Goal: Information Seeking & Learning: Learn about a topic

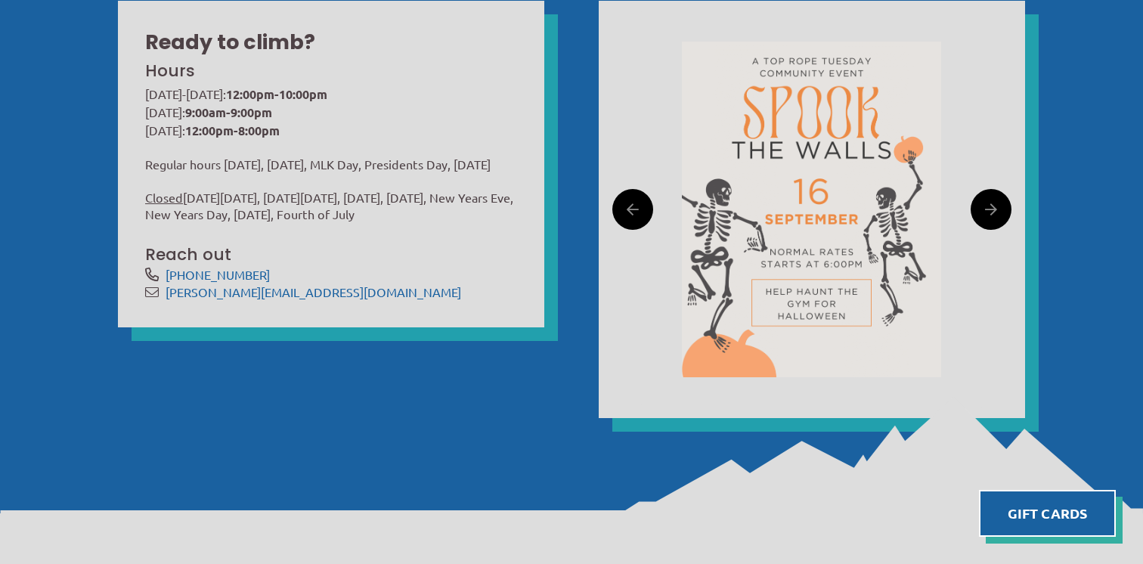
scroll to position [498, 0]
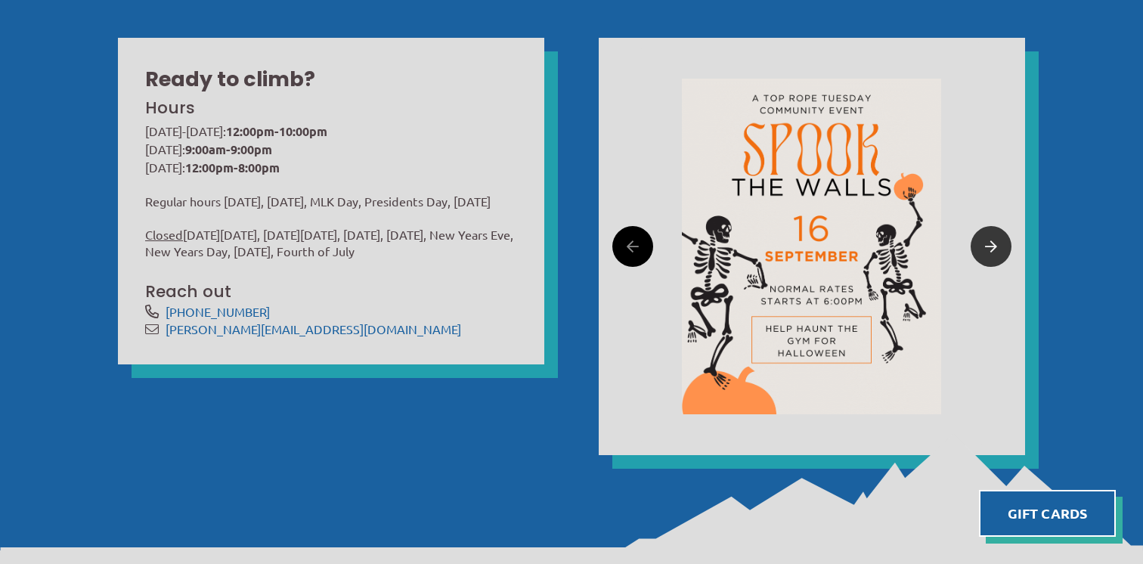
click at [977, 237] on link at bounding box center [991, 246] width 41 height 41
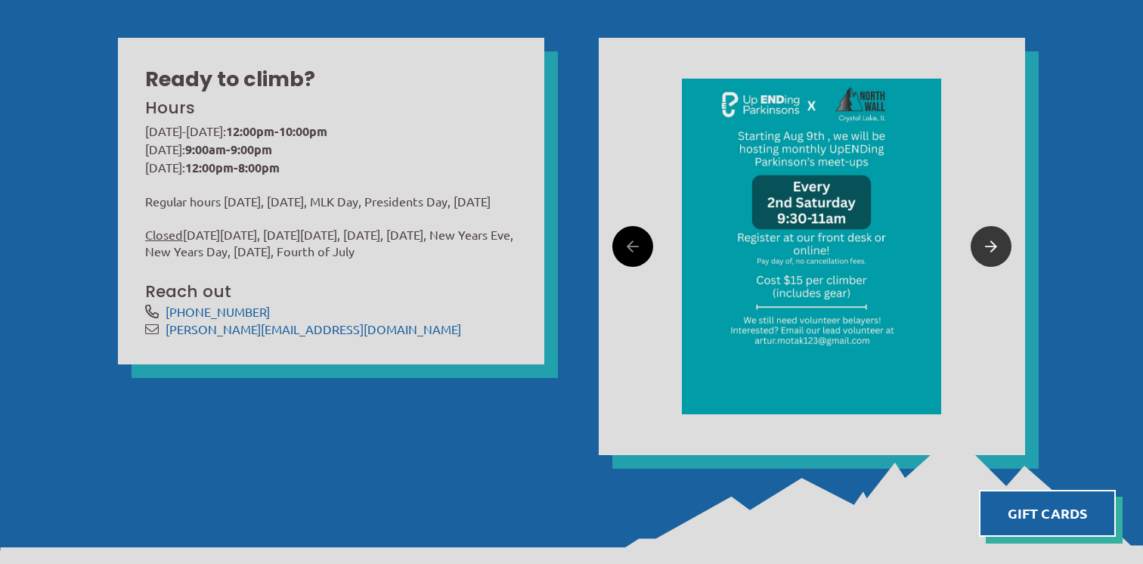
click at [977, 237] on link at bounding box center [991, 246] width 41 height 41
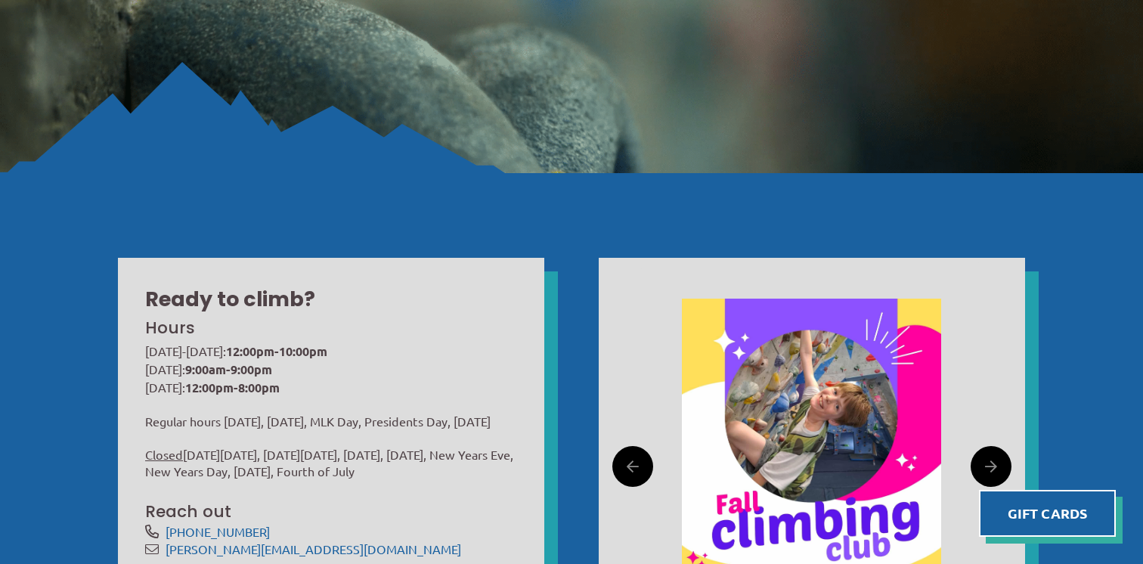
scroll to position [0, 0]
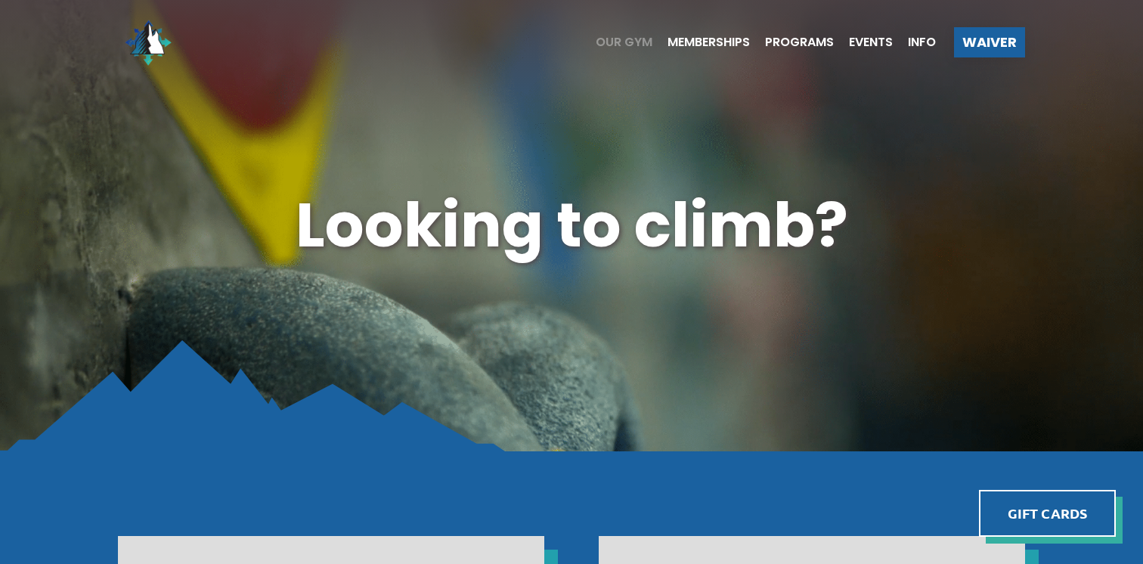
click at [617, 44] on span "Our Gym" at bounding box center [624, 42] width 57 height 12
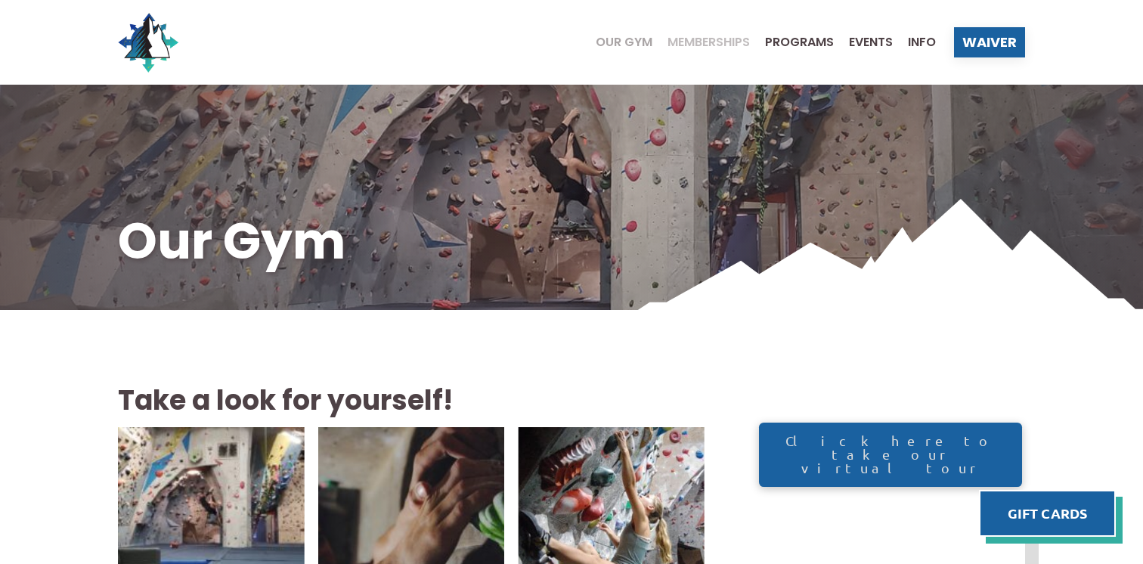
click at [727, 36] on span "Memberships" at bounding box center [708, 42] width 82 height 12
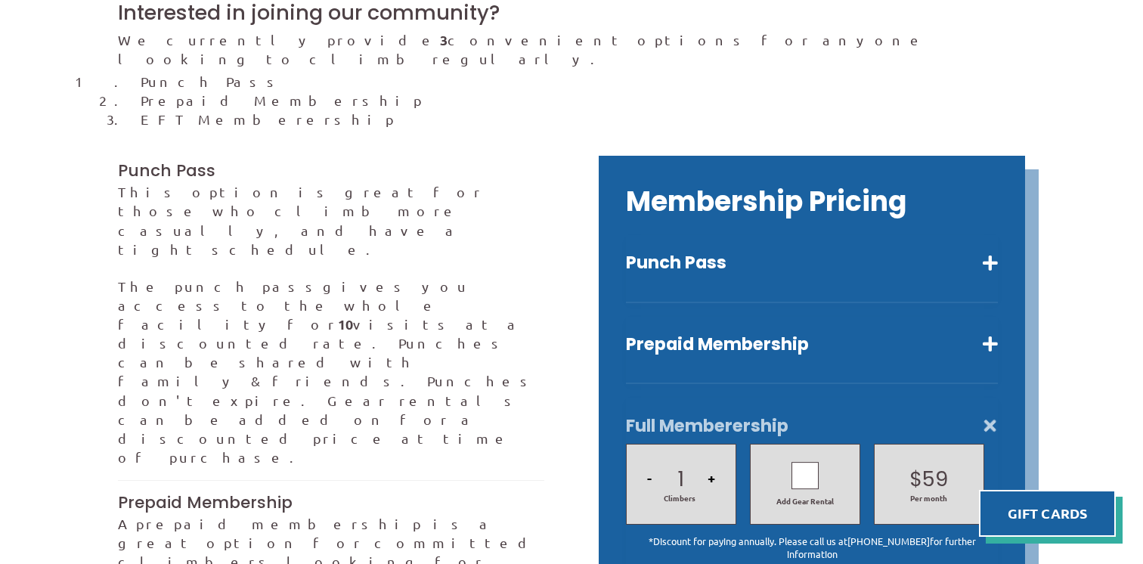
scroll to position [416, 0]
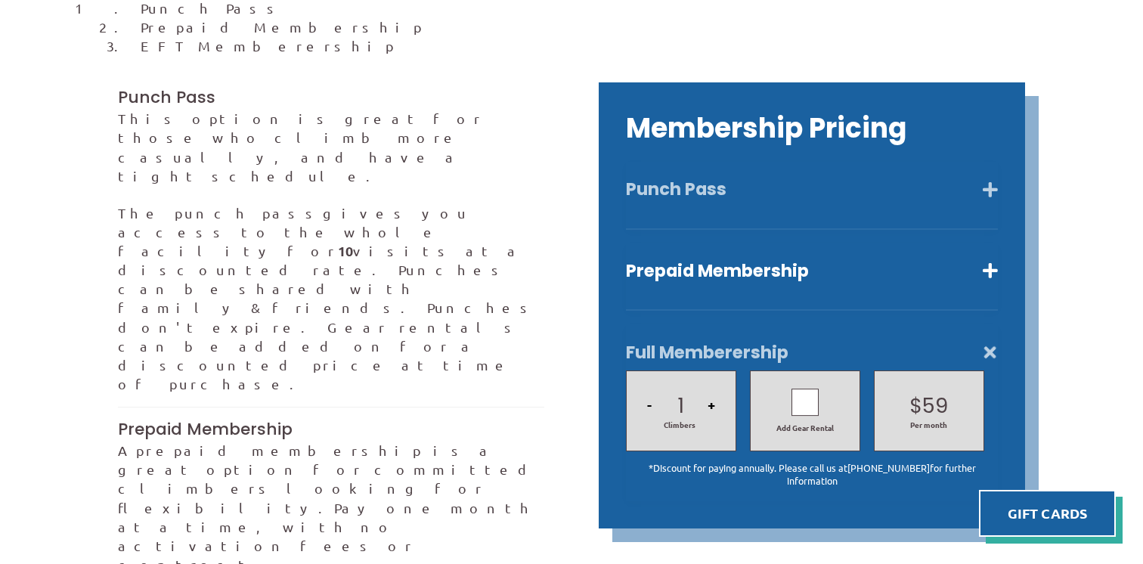
click at [806, 178] on button "Punch Pass" at bounding box center [812, 189] width 372 height 22
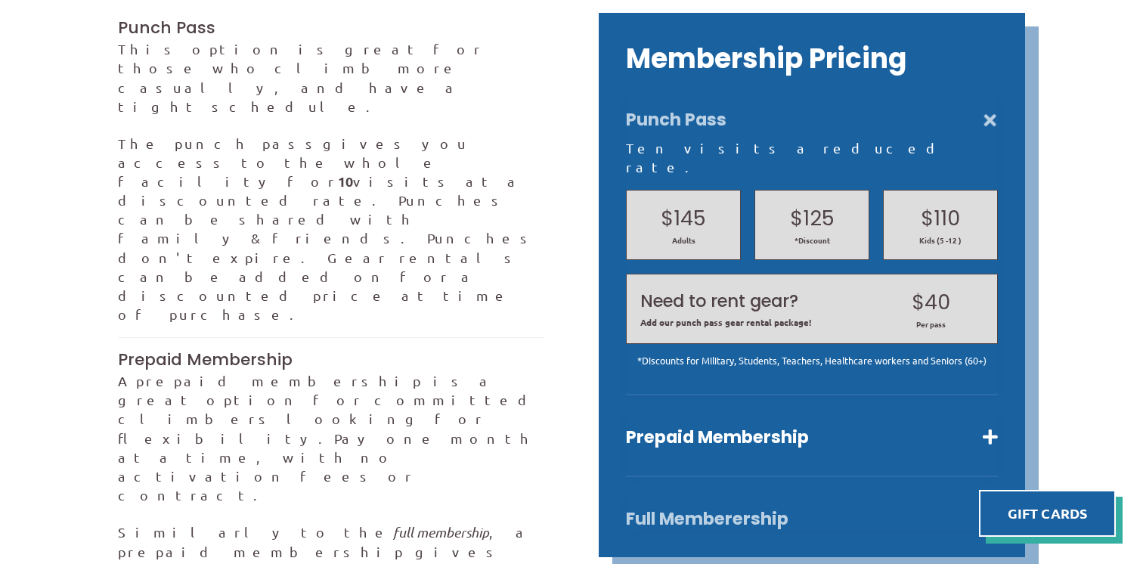
scroll to position [675, 0]
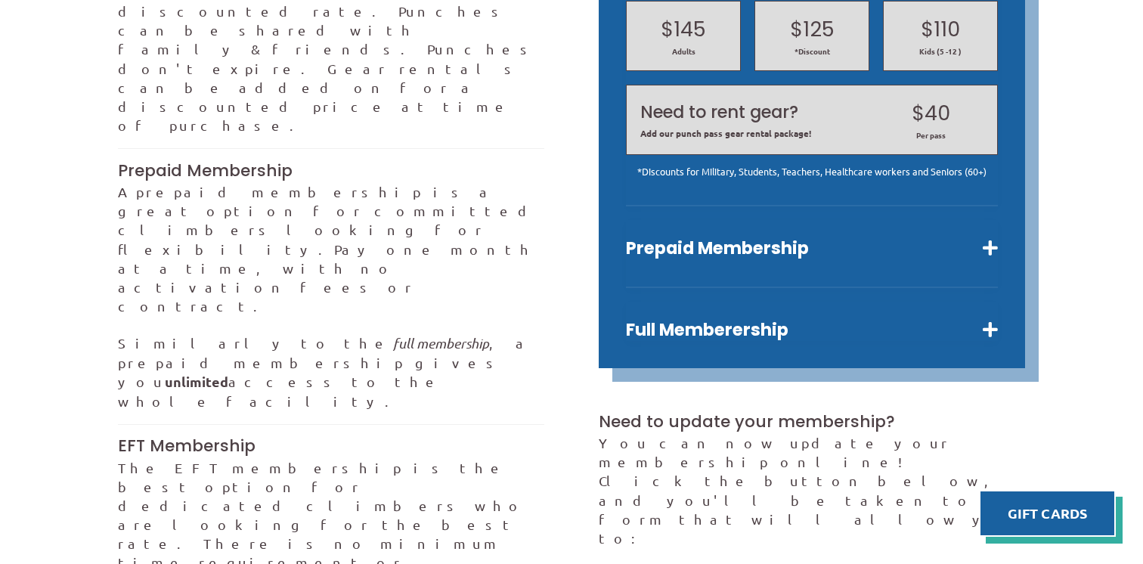
click at [789, 222] on div "Prepaid Membership Unlimited visits for one month. $80 Adults $64 Kids (5 -12 )…" at bounding box center [812, 254] width 372 height 68
click at [791, 237] on button "Prepaid Membership" at bounding box center [812, 248] width 372 height 22
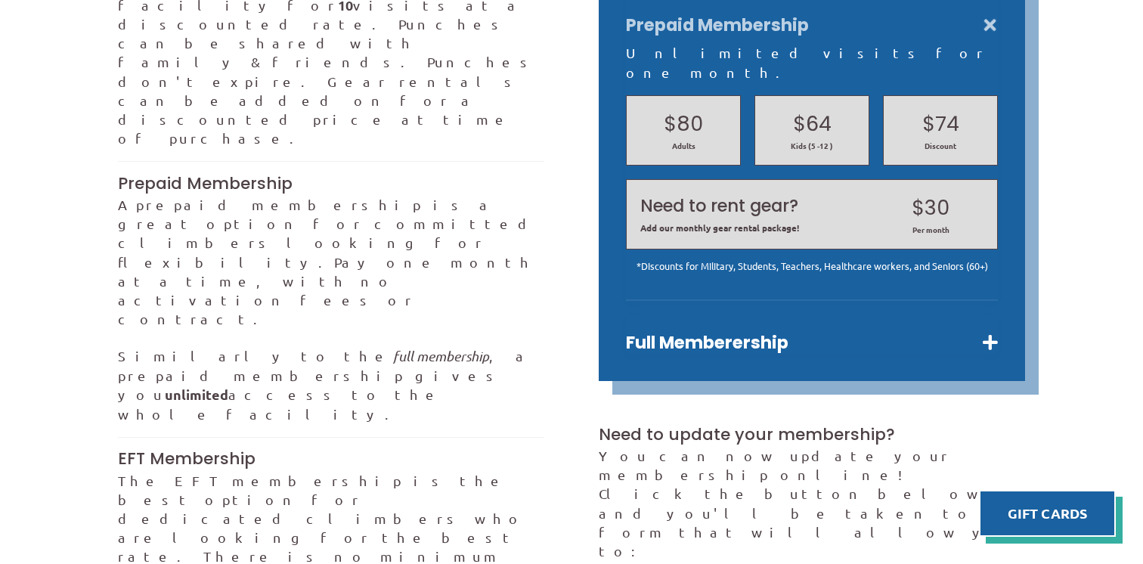
scroll to position [677, 0]
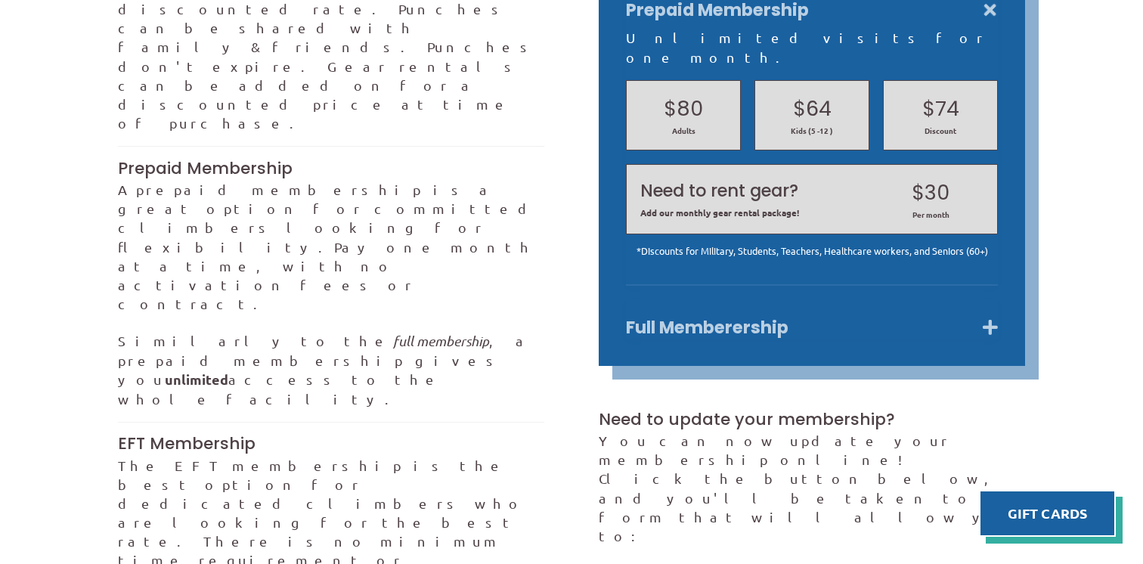
click at [712, 317] on button "Full Memberership" at bounding box center [812, 328] width 372 height 22
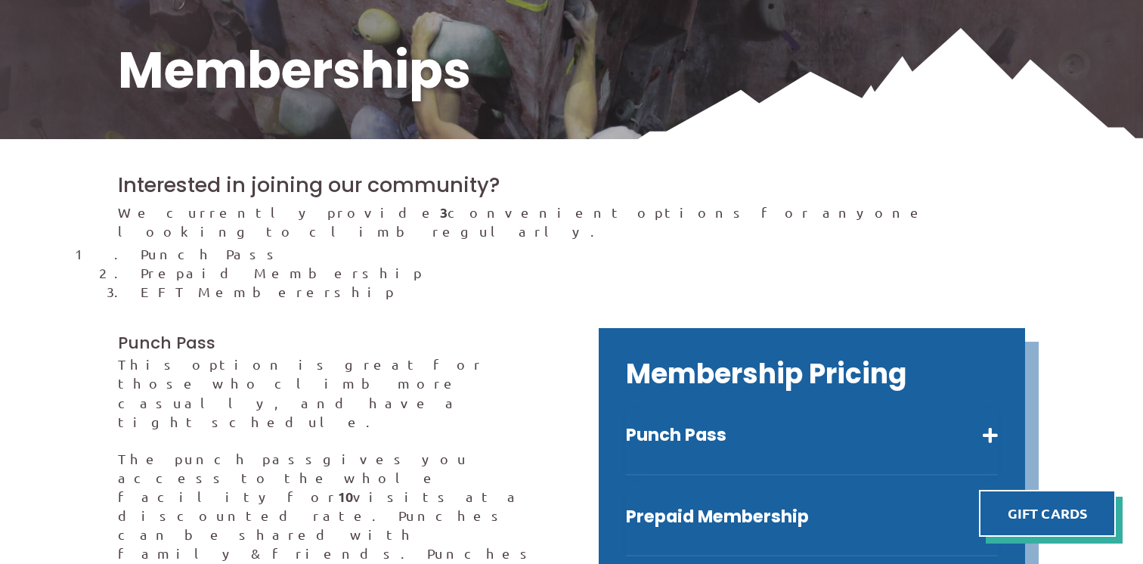
scroll to position [320, 0]
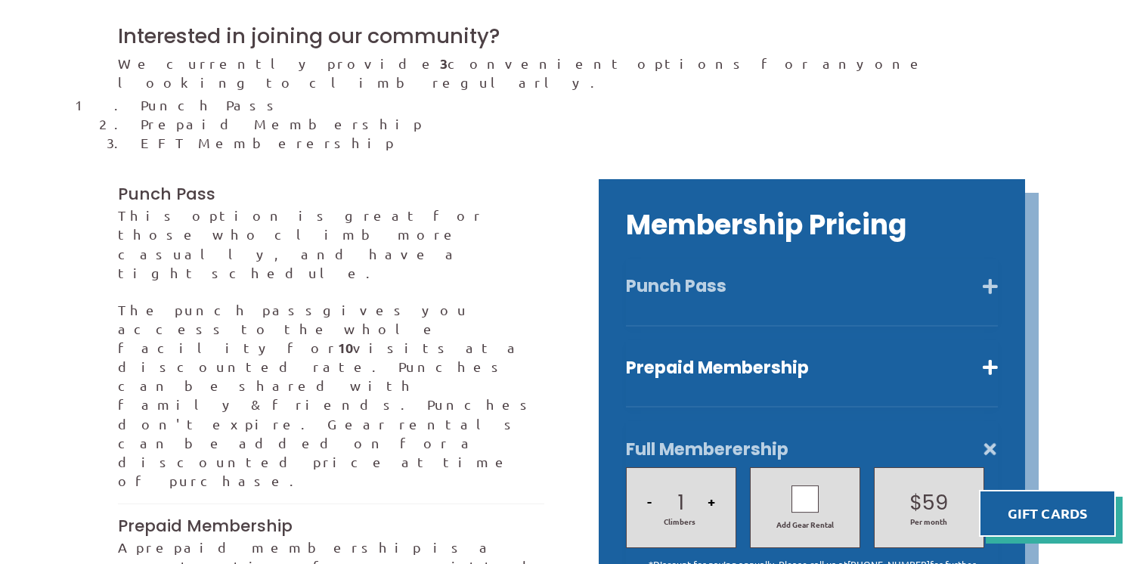
click at [670, 275] on button "Punch Pass" at bounding box center [812, 286] width 372 height 22
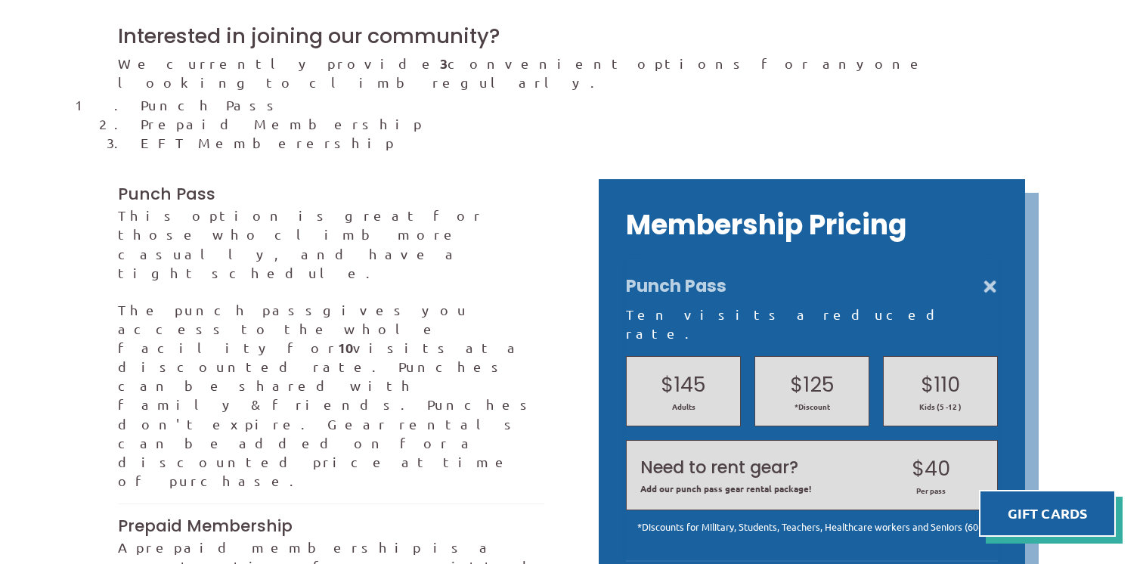
click at [670, 275] on button "Punch Pass" at bounding box center [812, 286] width 372 height 22
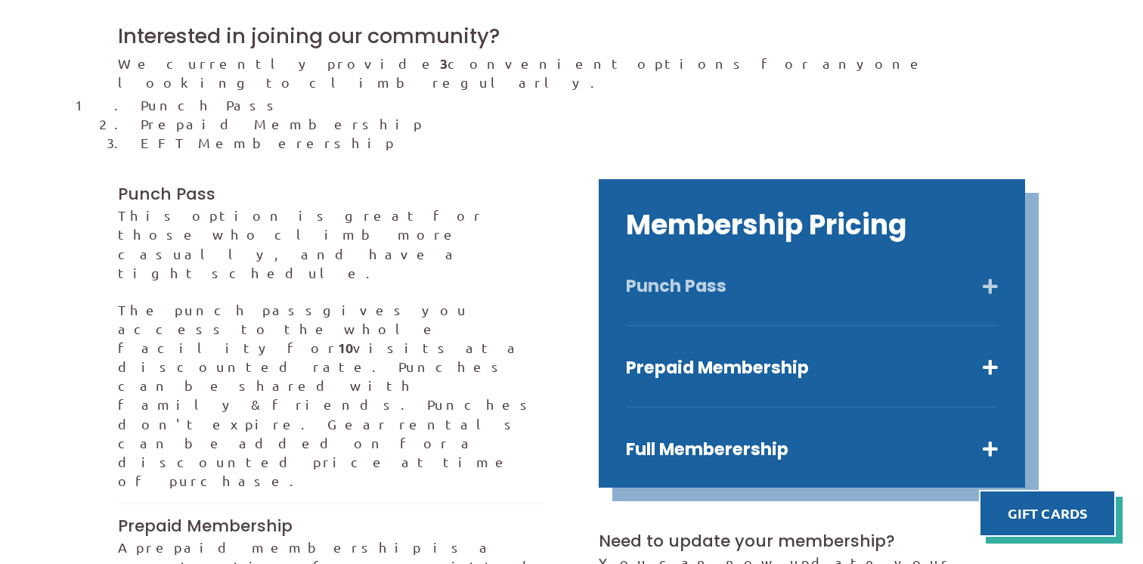
scroll to position [0, 0]
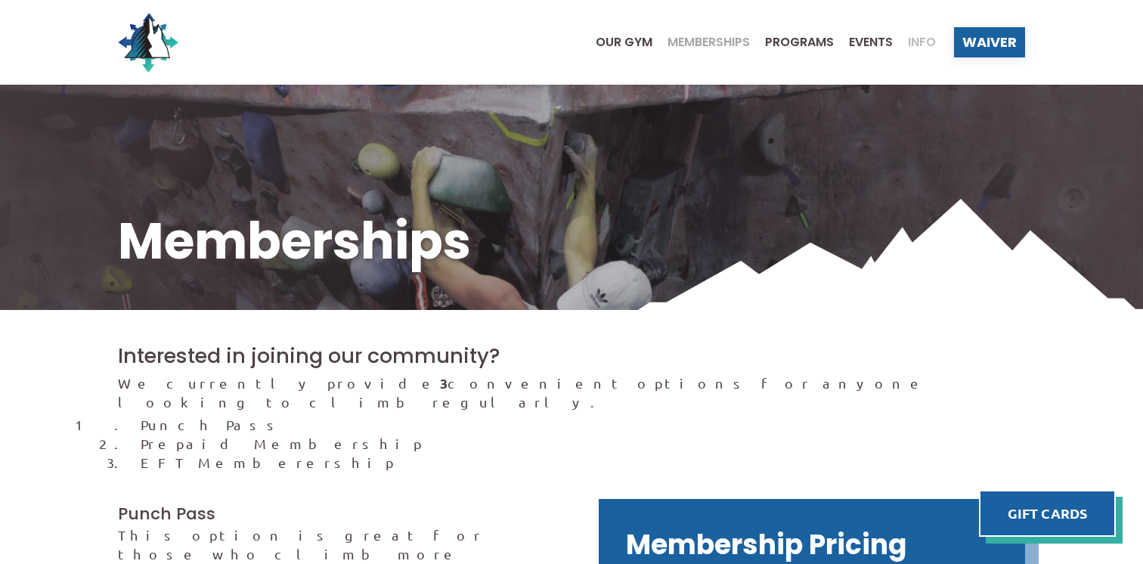
click at [928, 42] on span "Info" at bounding box center [922, 42] width 28 height 12
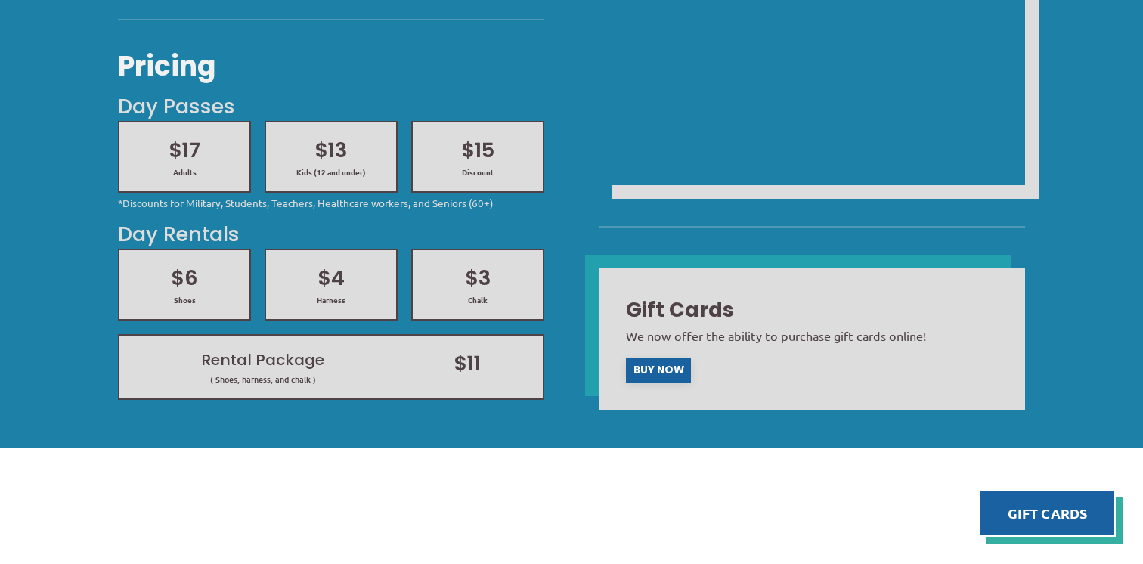
scroll to position [713, 0]
